Goal: Find specific page/section: Find specific page/section

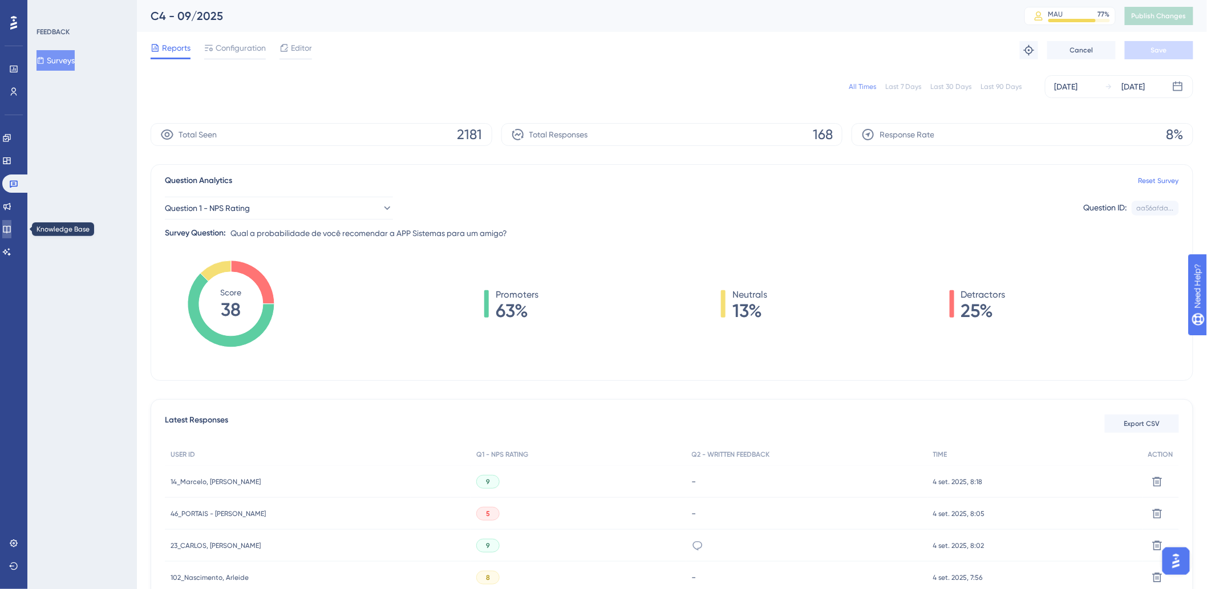
click at [11, 225] on icon at bounding box center [6, 229] width 9 height 9
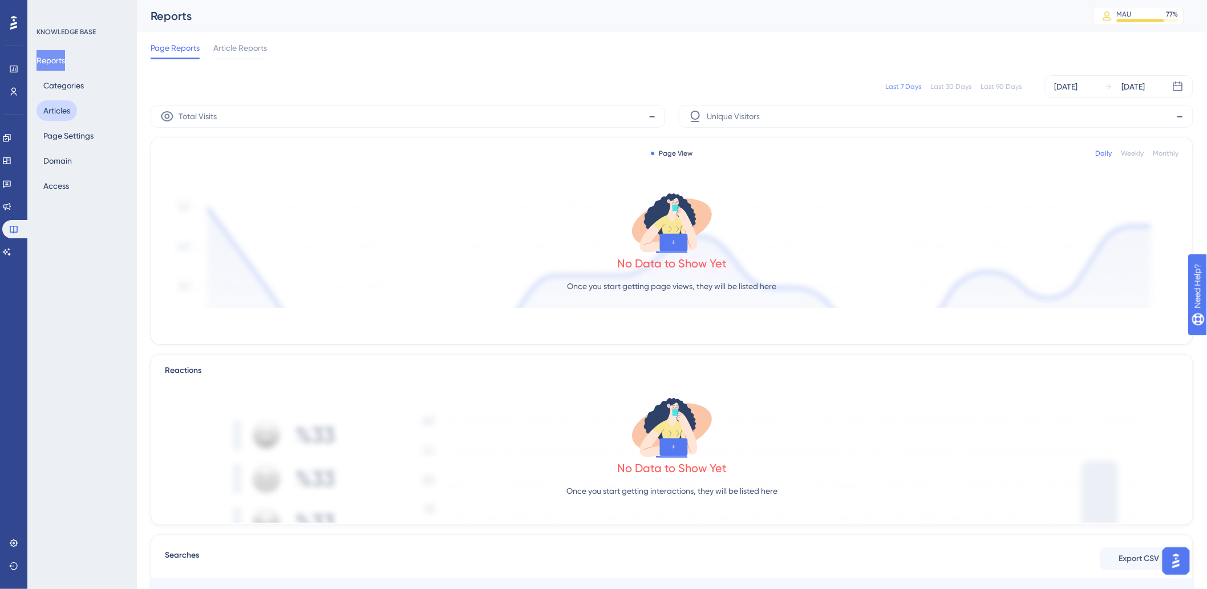
click at [58, 104] on button "Articles" at bounding box center [56, 110] width 40 height 21
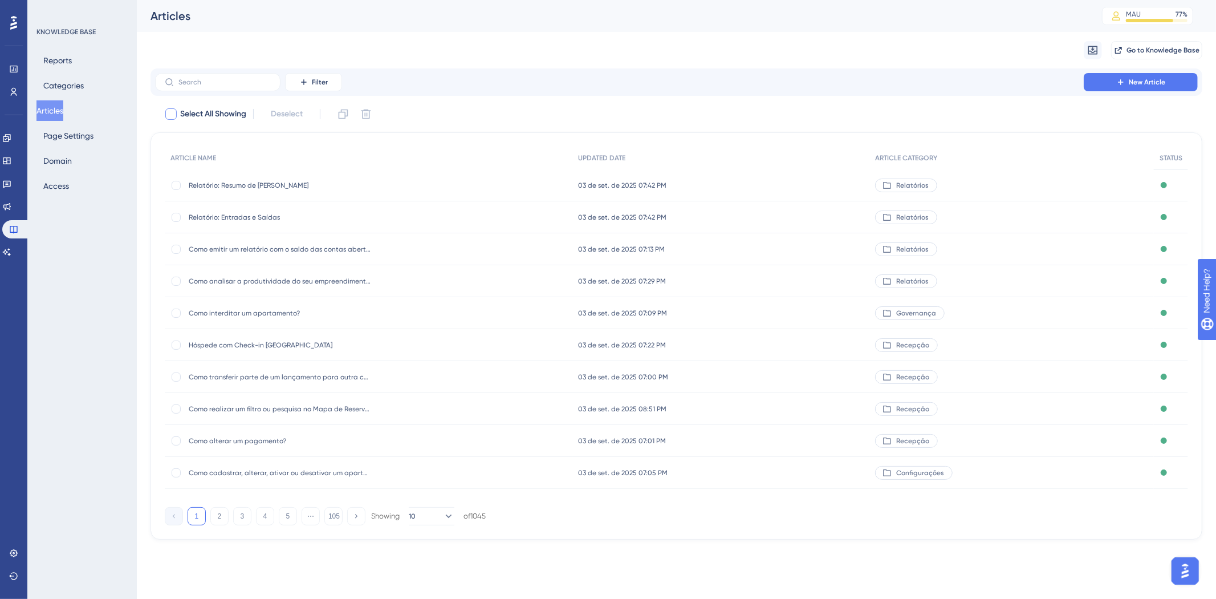
click at [235, 117] on span "Select All Showing" at bounding box center [213, 114] width 66 height 14
checkbox input "true"
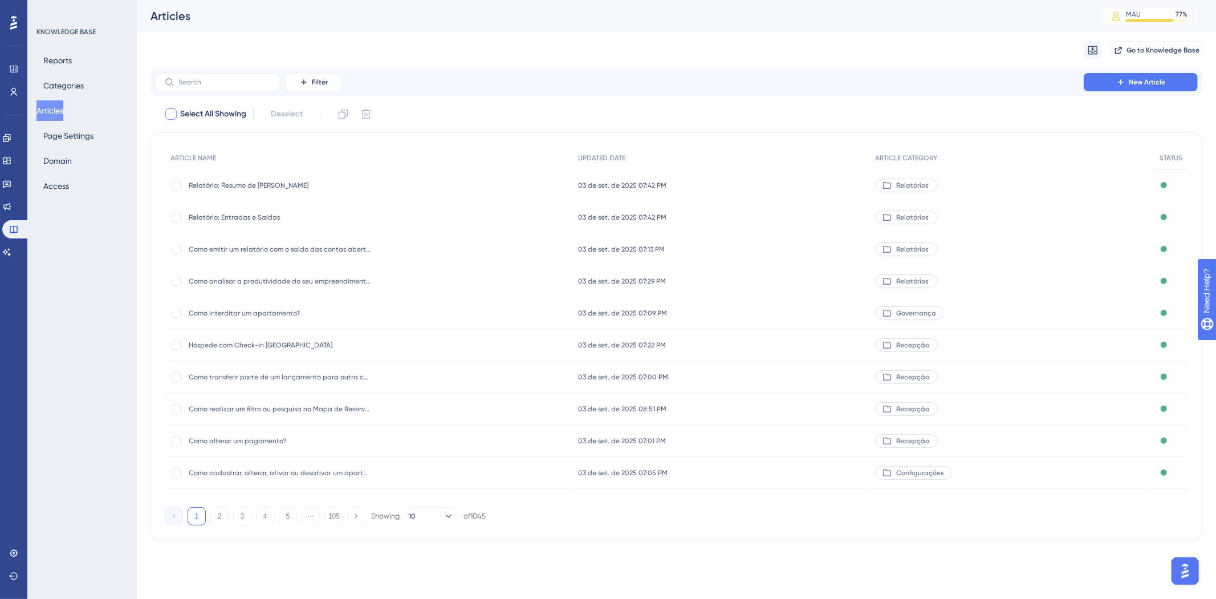
checkbox input "true"
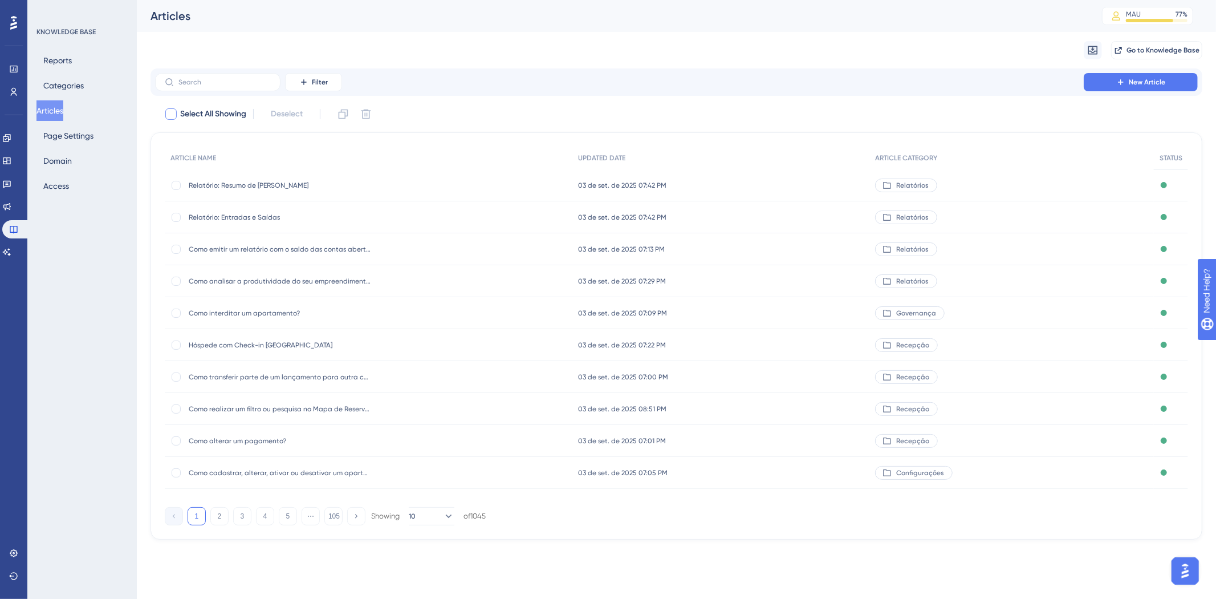
checkbox input "true"
click at [197, 116] on span "Select All Showing" at bounding box center [213, 114] width 66 height 14
checkbox input "false"
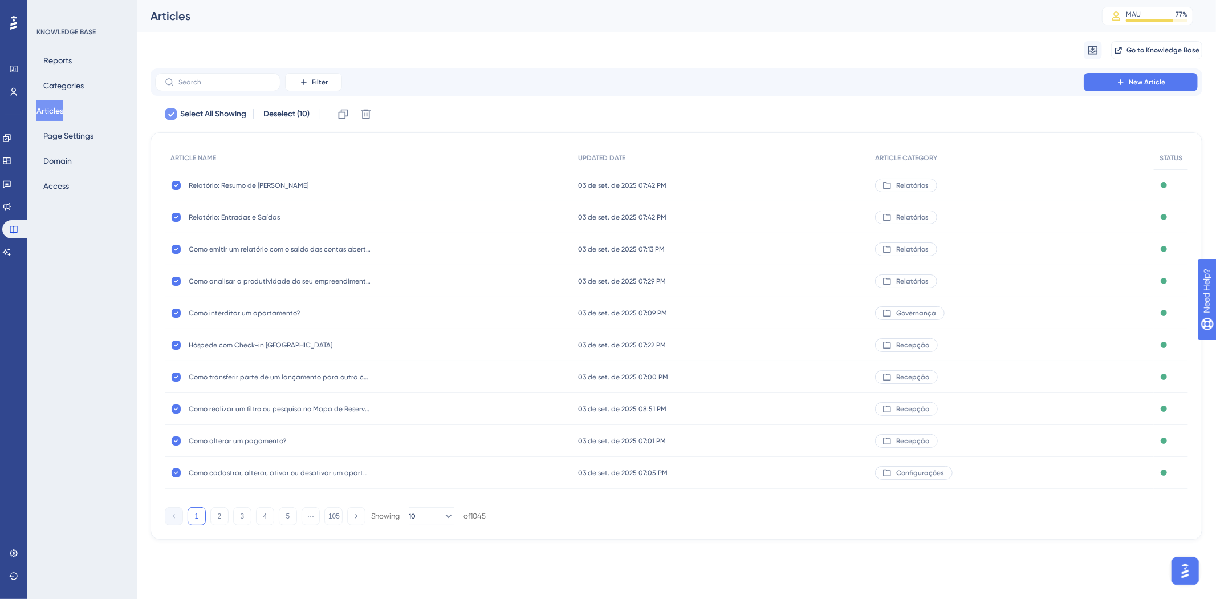
checkbox input "false"
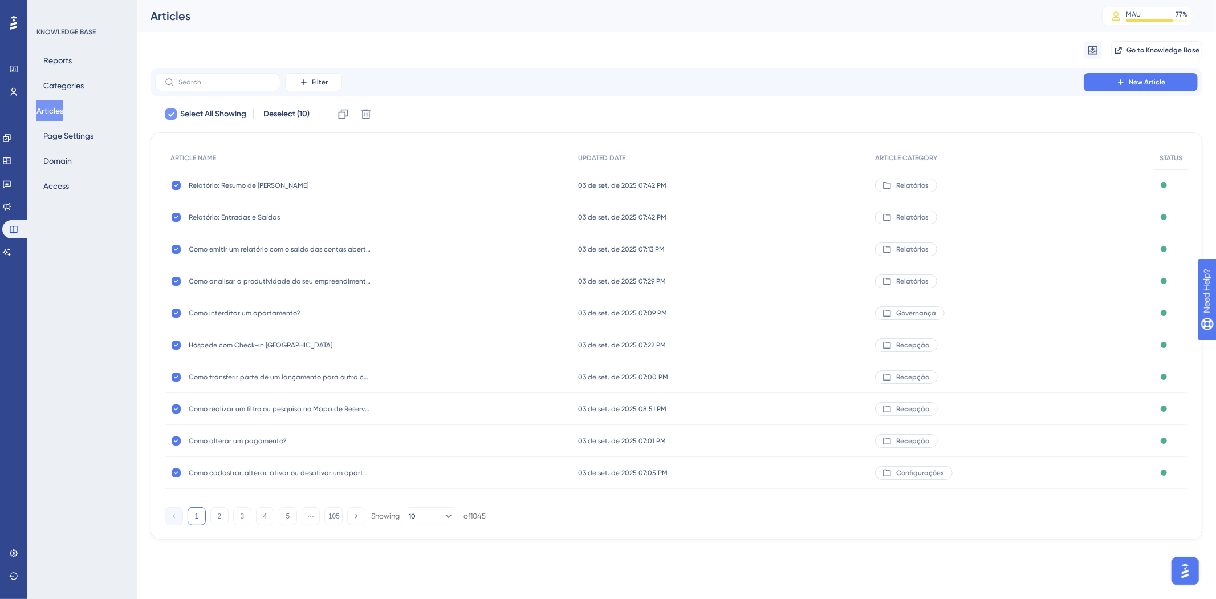
checkbox input "false"
click at [305, 83] on icon at bounding box center [303, 82] width 9 height 9
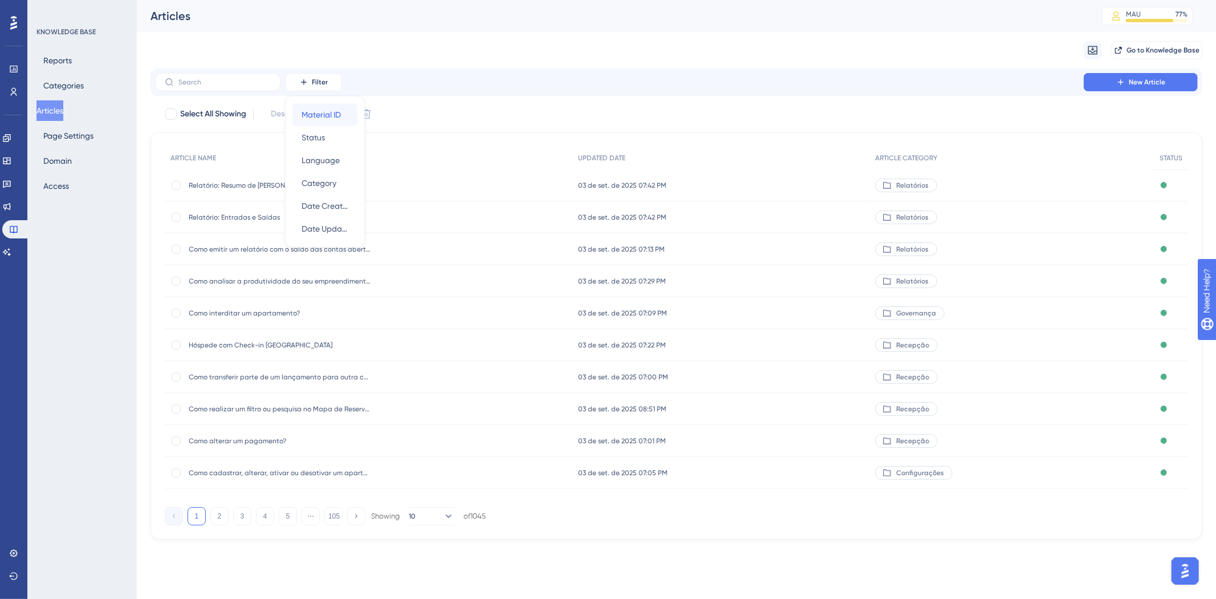
click at [314, 116] on span "Material ID" at bounding box center [321, 115] width 39 height 14
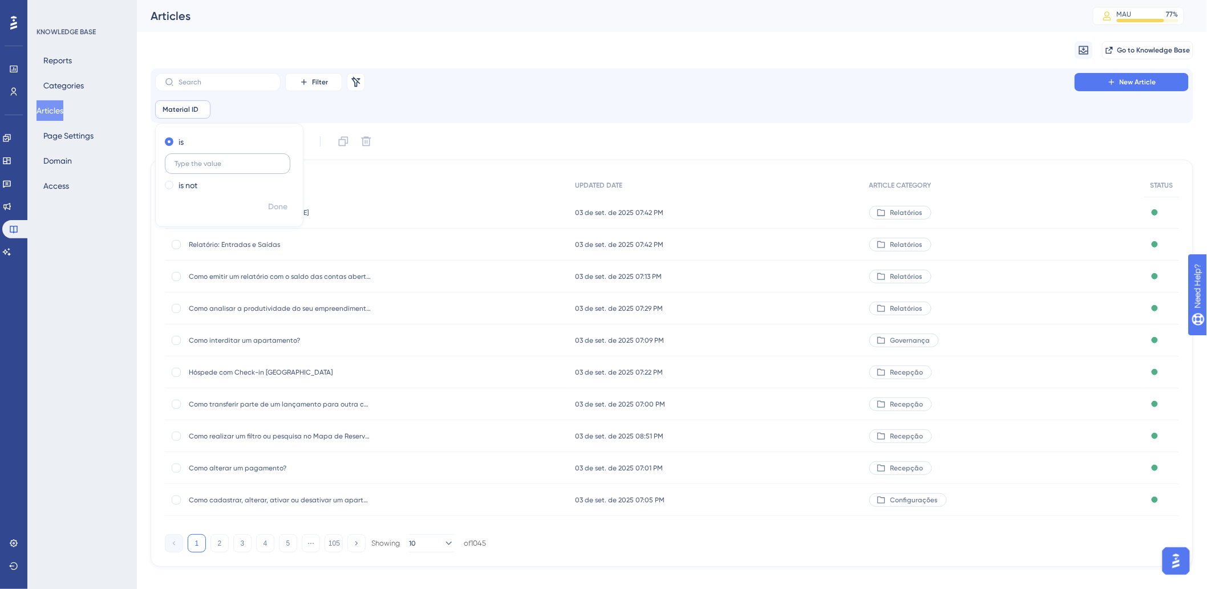
click at [218, 169] on label at bounding box center [227, 163] width 125 height 21
click at [218, 168] on input "text" at bounding box center [227, 164] width 106 height 8
click at [200, 108] on icon at bounding box center [201, 108] width 3 height 3
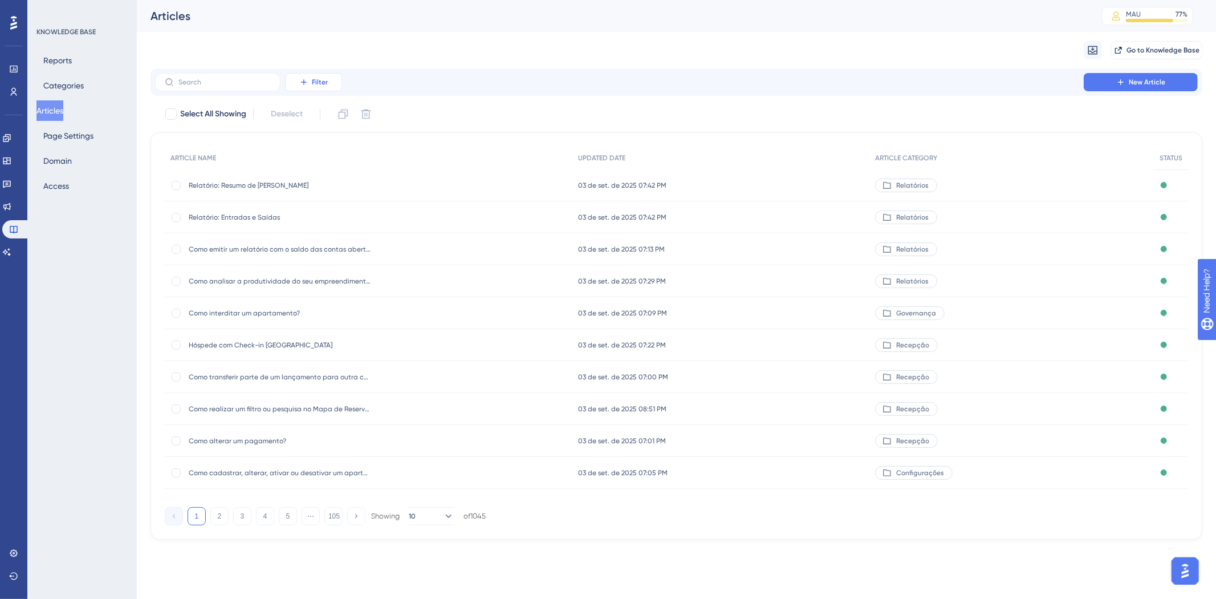
click at [334, 78] on button "Filter" at bounding box center [313, 82] width 57 height 18
click at [332, 184] on span "Category" at bounding box center [319, 183] width 35 height 14
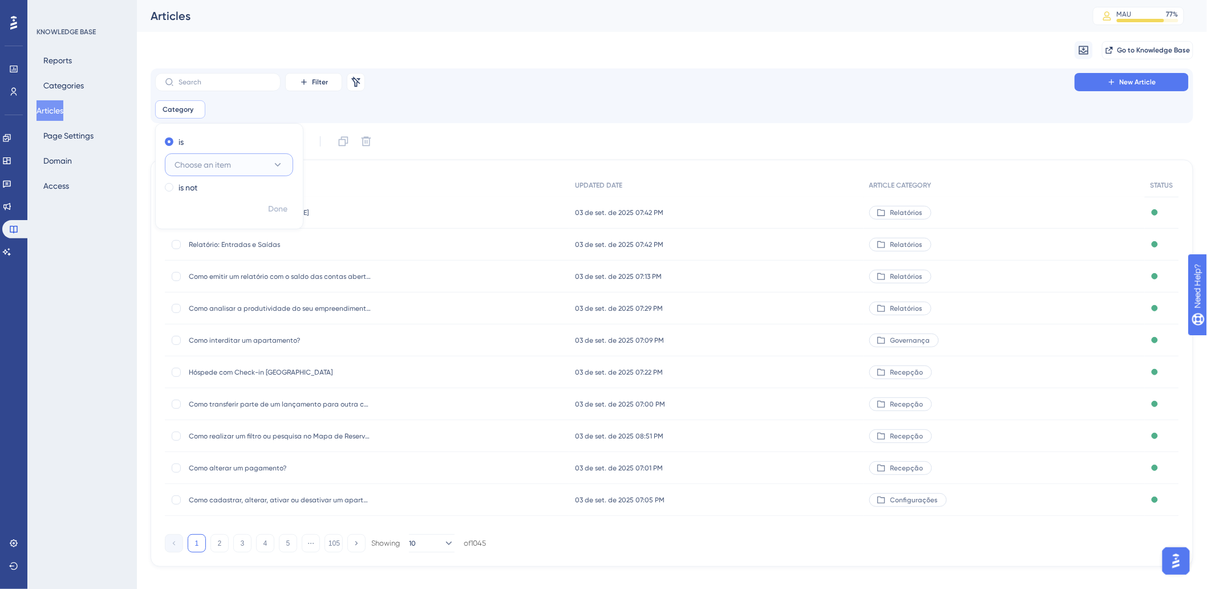
click at [194, 165] on span "Choose an item" at bounding box center [202, 165] width 56 height 14
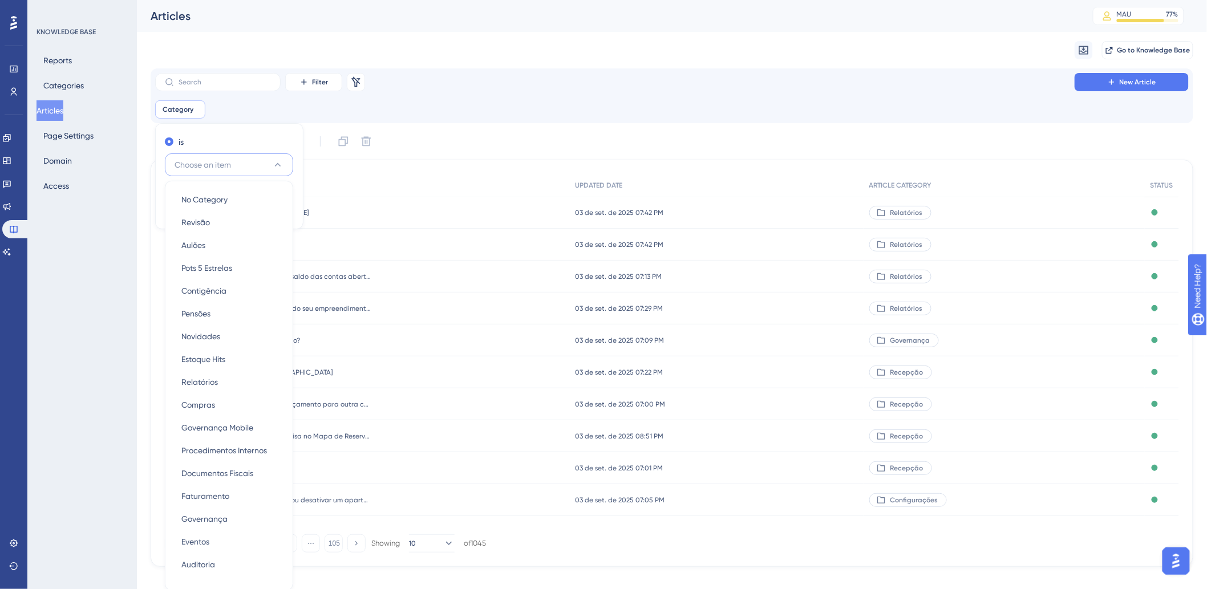
scroll to position [67, 0]
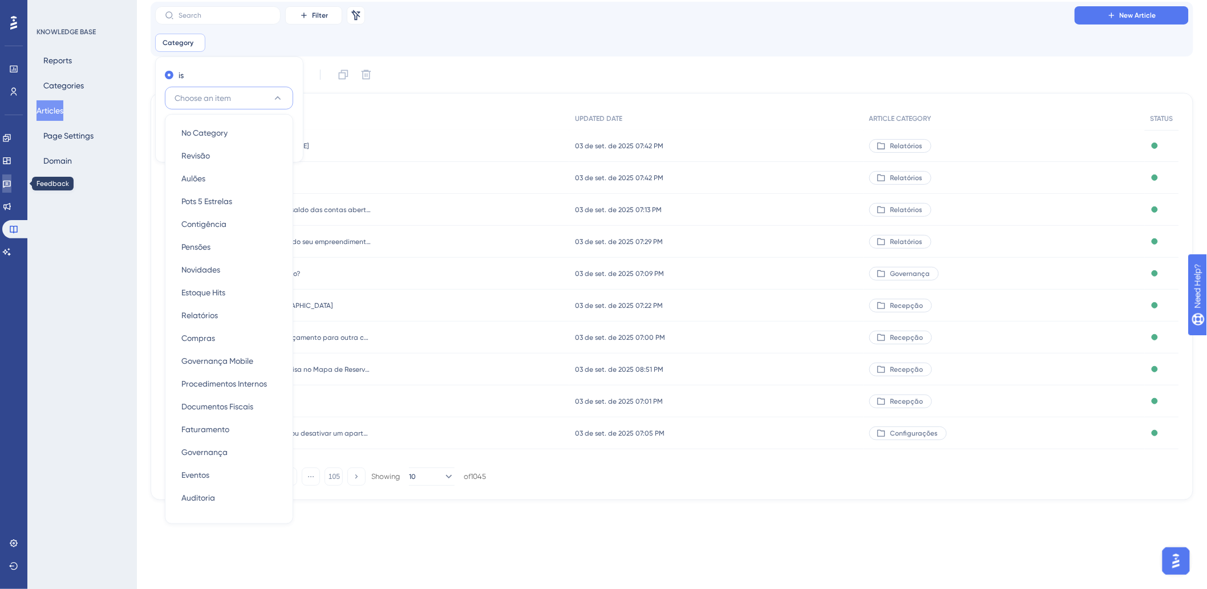
click at [11, 182] on icon at bounding box center [6, 183] width 9 height 9
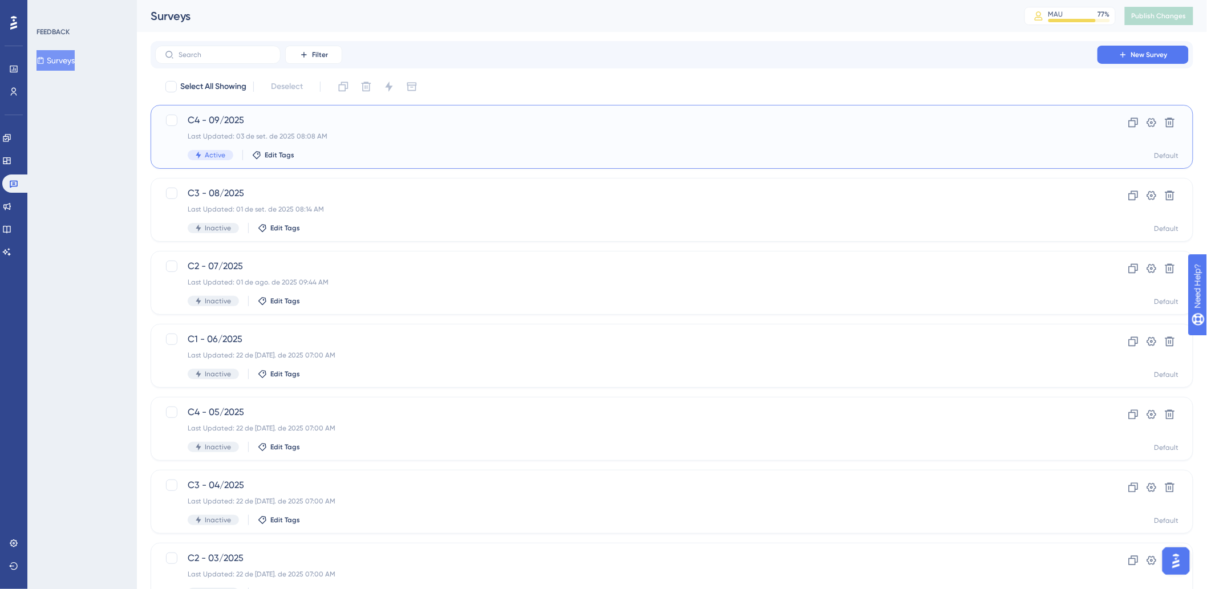
click at [369, 141] on div "C4 - 09/2025 Last Updated: 03 de set. de 2025 08:08 AM Active Edit Tags" at bounding box center [626, 136] width 877 height 47
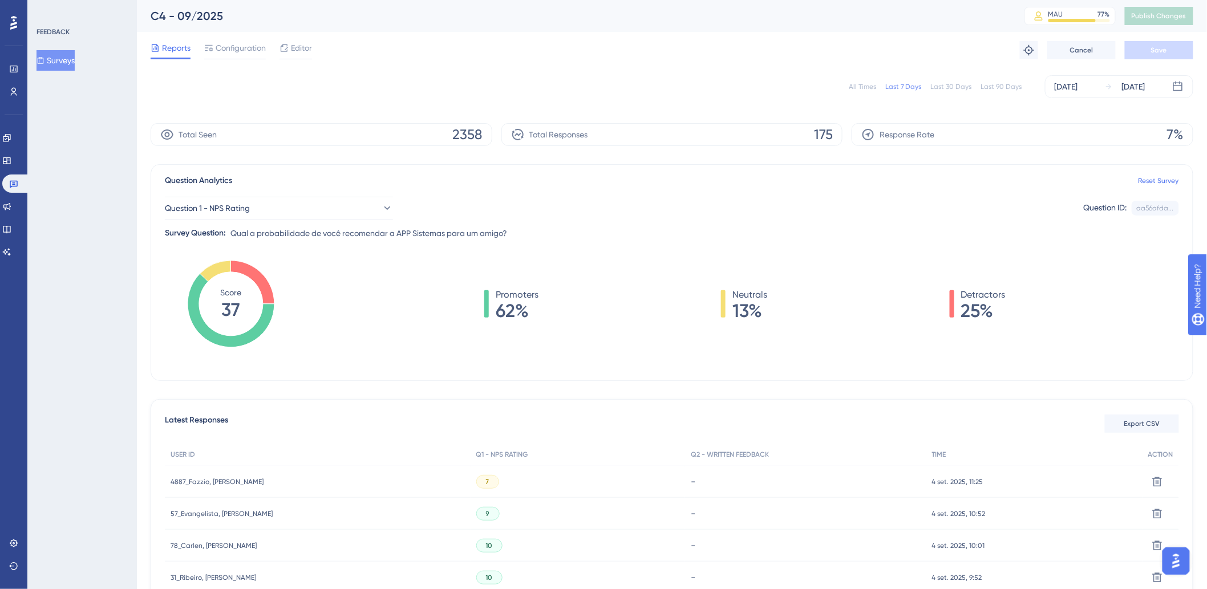
click at [870, 87] on div "All Times" at bounding box center [861, 86] width 27 height 9
